Goal: Task Accomplishment & Management: Manage account settings

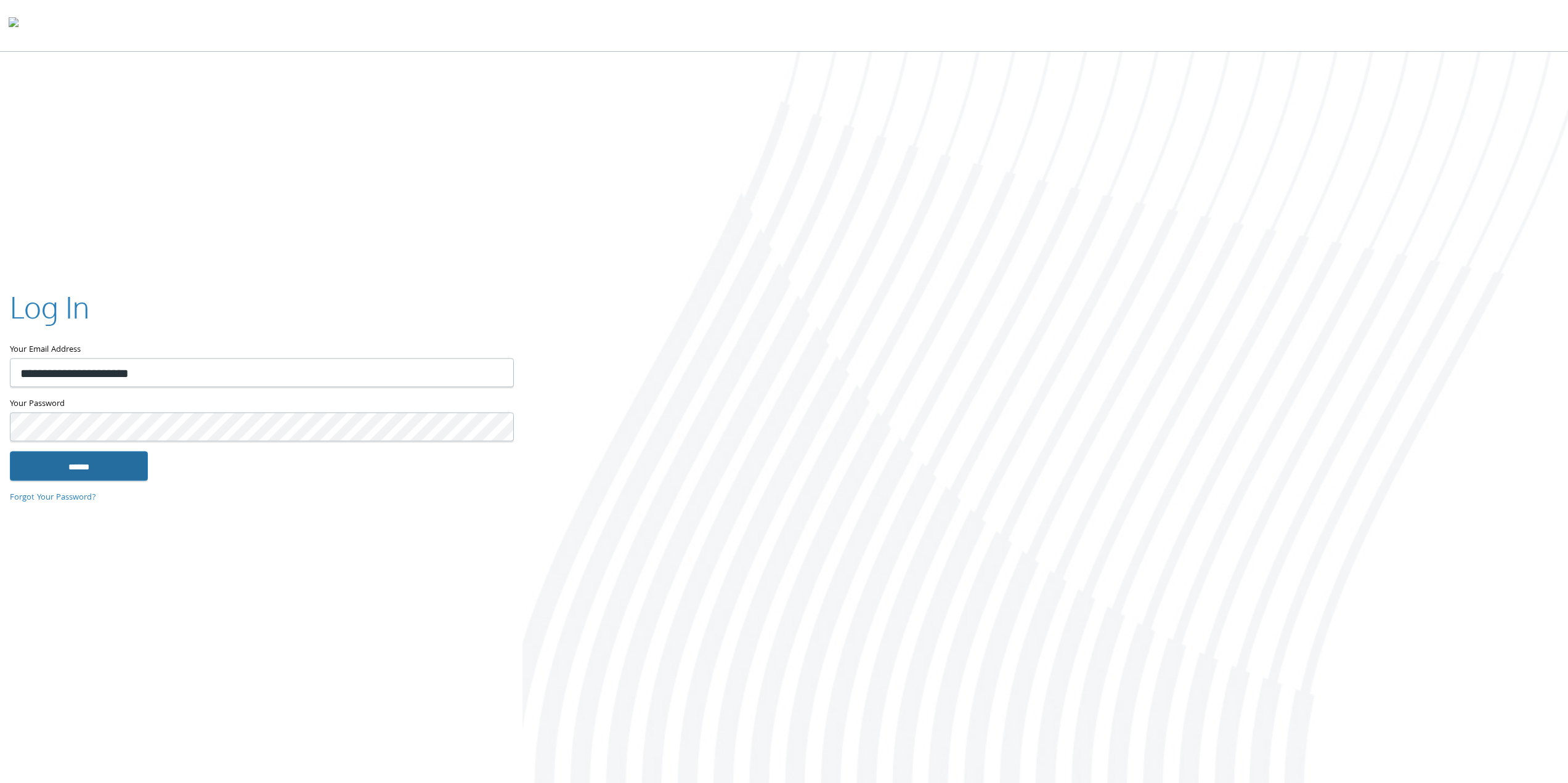
click at [81, 465] on input "******" at bounding box center [78, 466] width 138 height 30
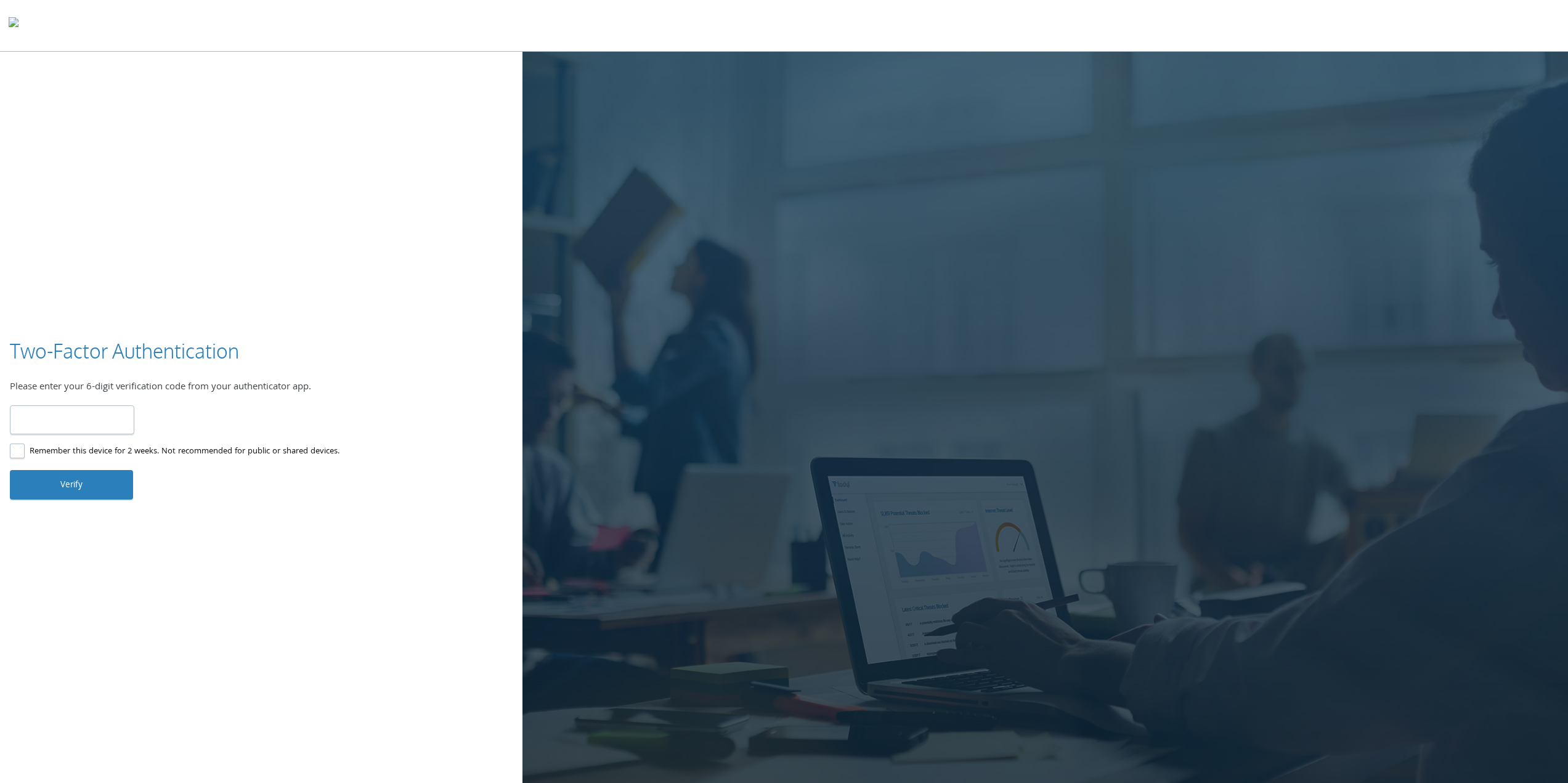
click at [84, 421] on input "number" at bounding box center [71, 420] width 124 height 29
click at [70, 424] on input "number" at bounding box center [71, 420] width 124 height 29
type input "******"
